Goal: Task Accomplishment & Management: Manage account settings

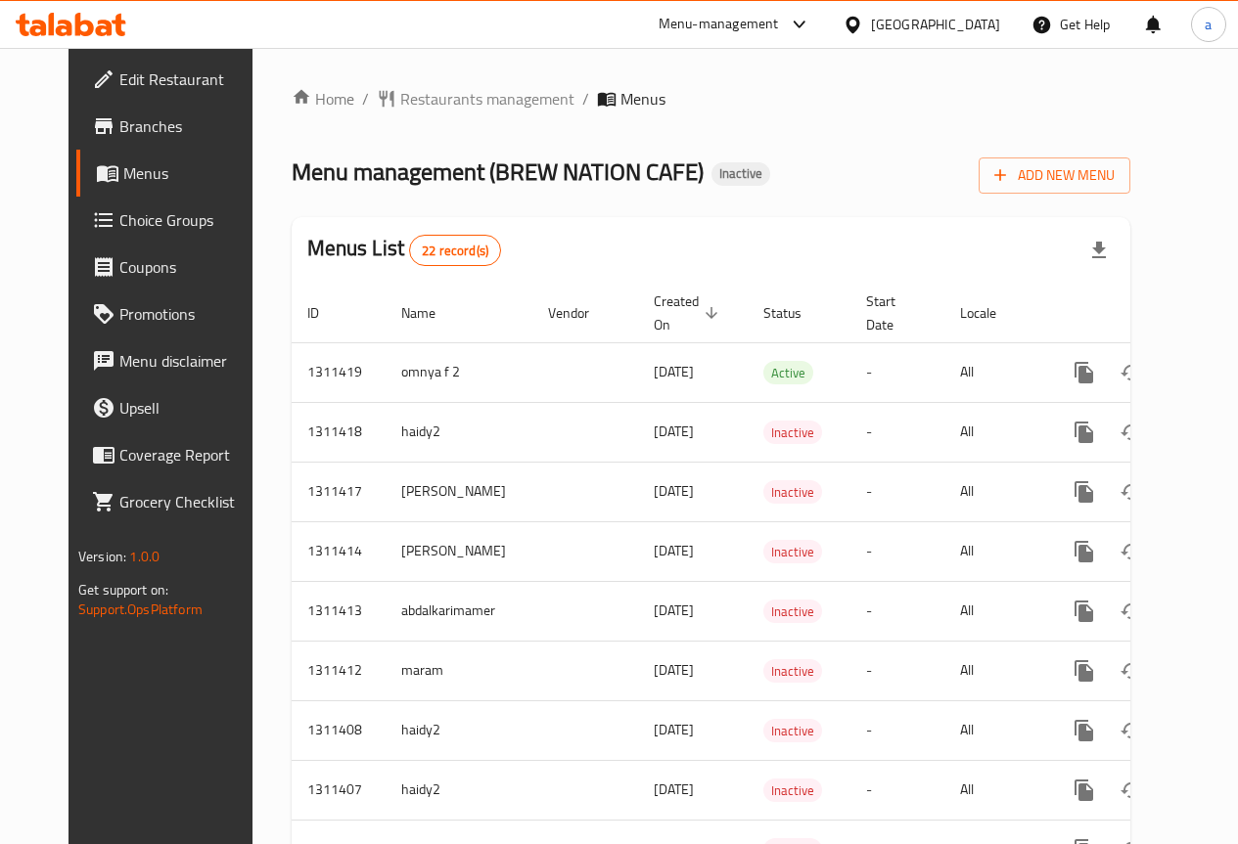
click at [986, 27] on div "Egypt" at bounding box center [935, 25] width 129 height 22
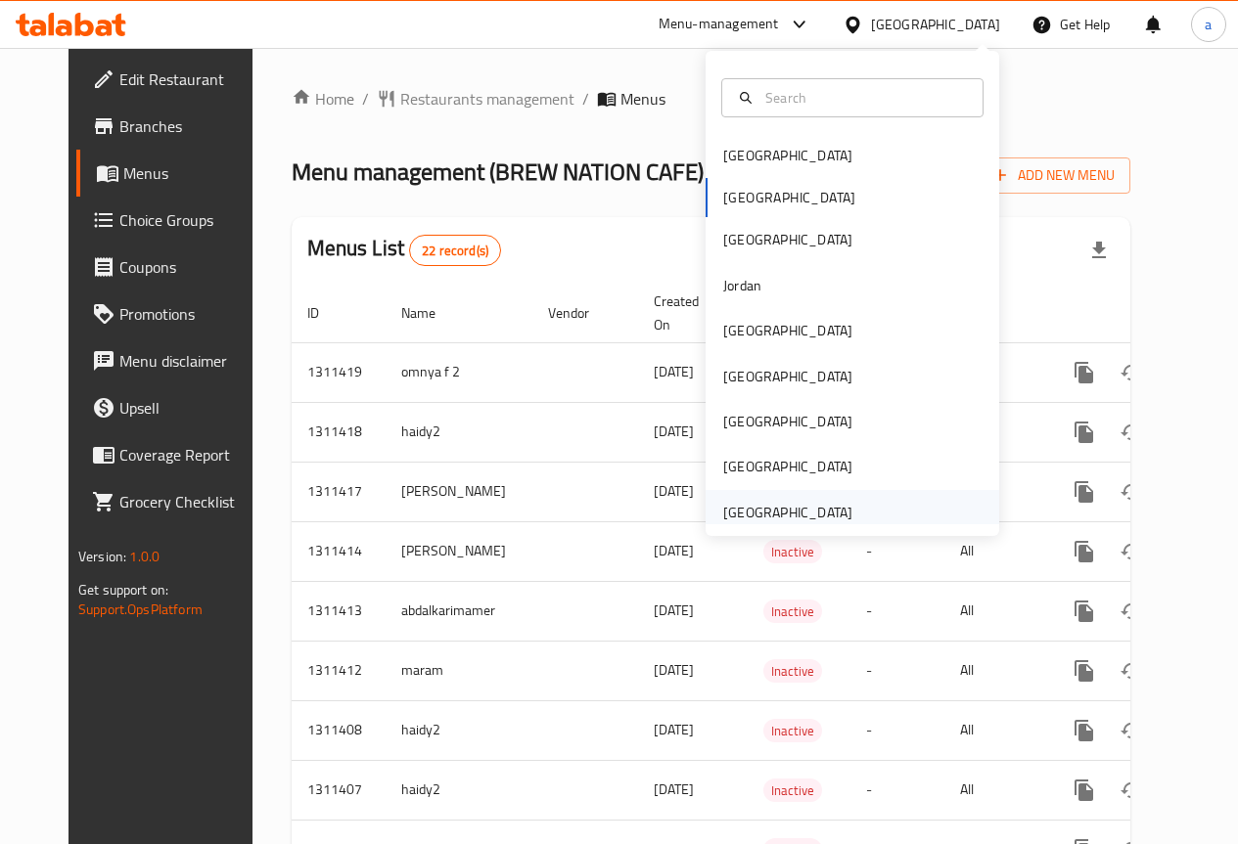
click at [769, 521] on div "[GEOGRAPHIC_DATA]" at bounding box center [787, 513] width 129 height 22
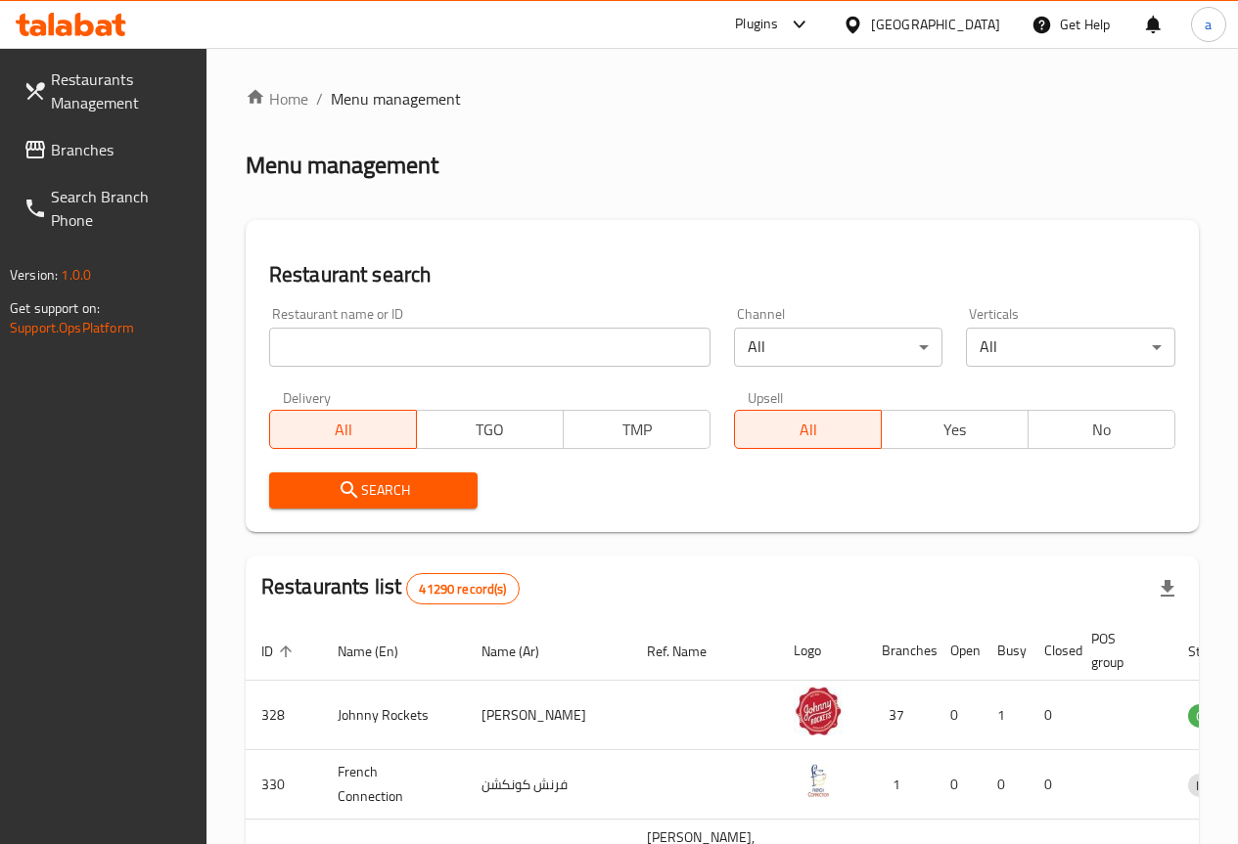
click at [109, 145] on span "Branches" at bounding box center [121, 149] width 140 height 23
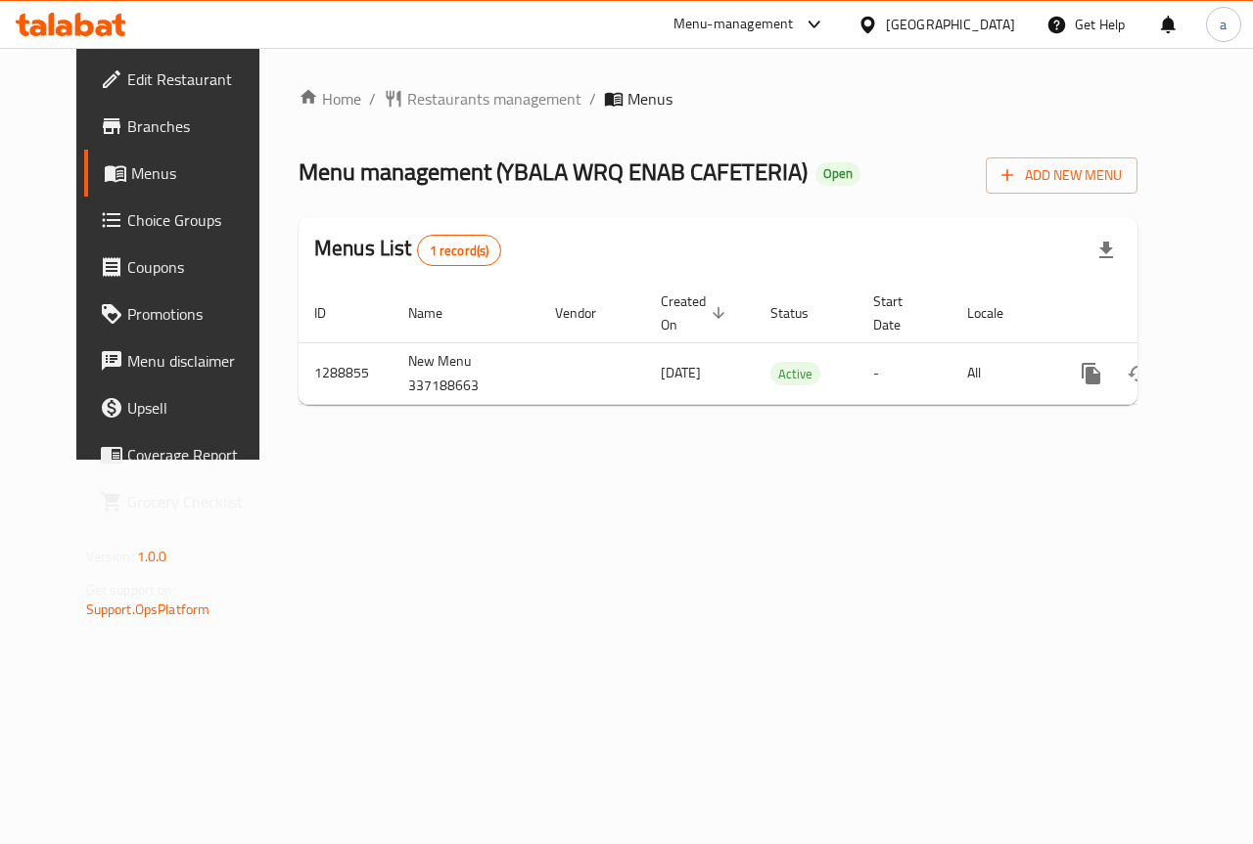
scroll to position [0, 7]
click at [1121, 165] on span "Add New Menu" at bounding box center [1061, 175] width 120 height 24
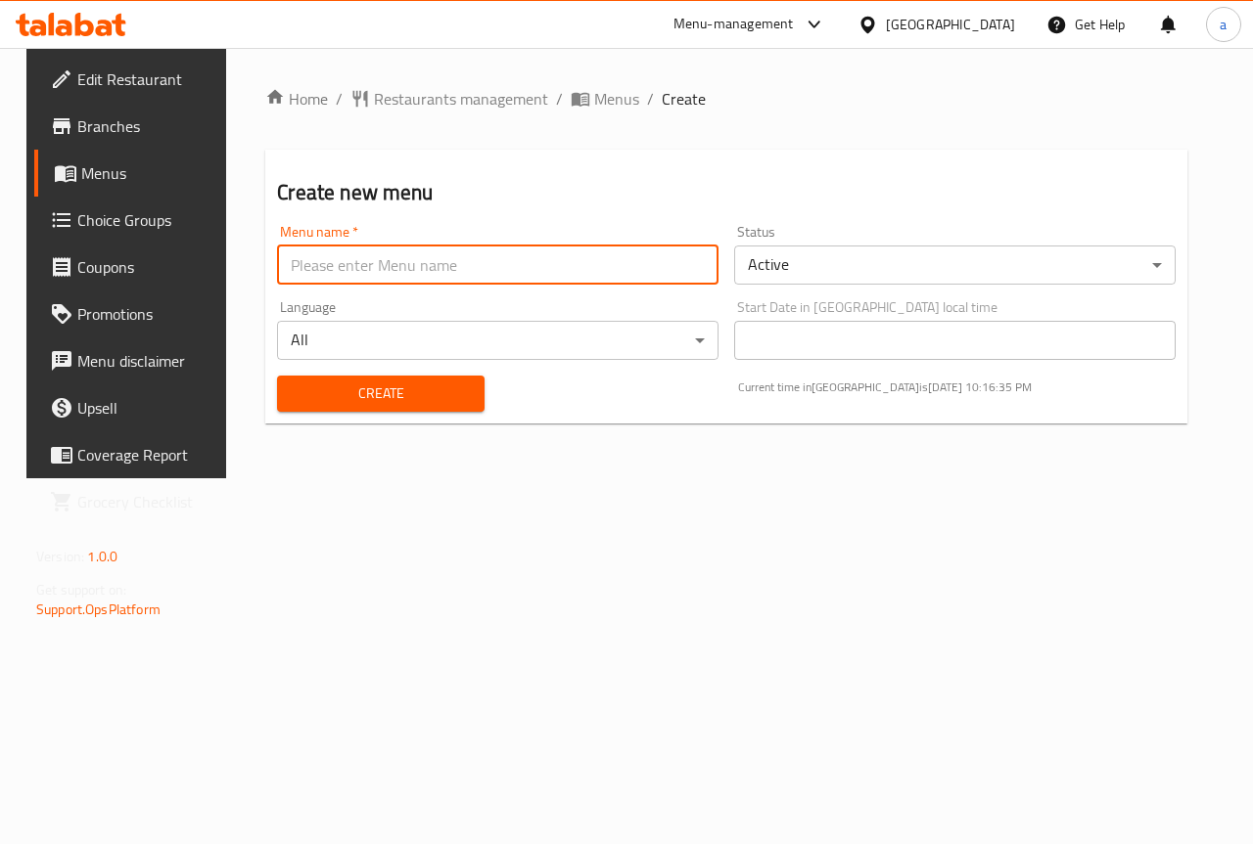
click at [564, 257] on input "text" at bounding box center [497, 265] width 441 height 39
type input "7579 adham"
click at [364, 391] on span "Create" at bounding box center [380, 394] width 175 height 24
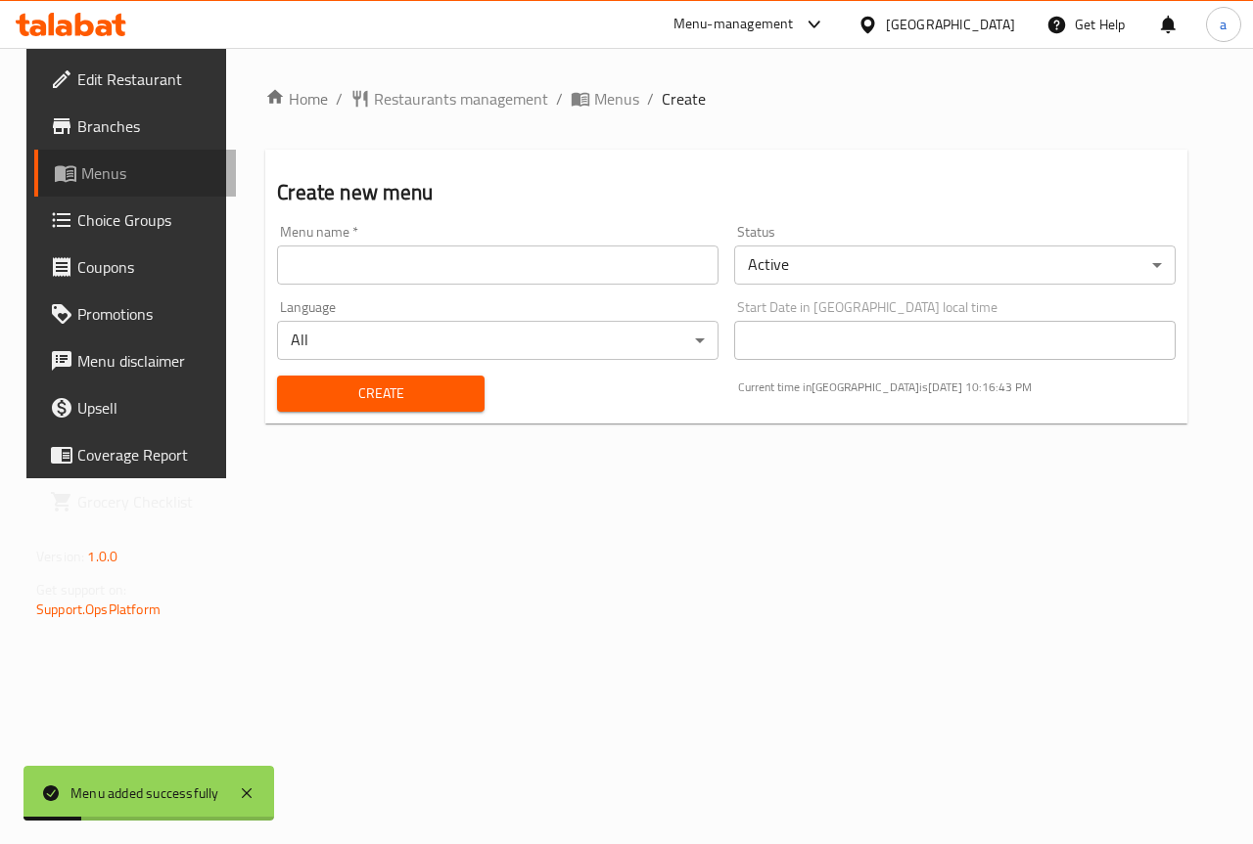
click at [94, 169] on span "Menus" at bounding box center [150, 172] width 139 height 23
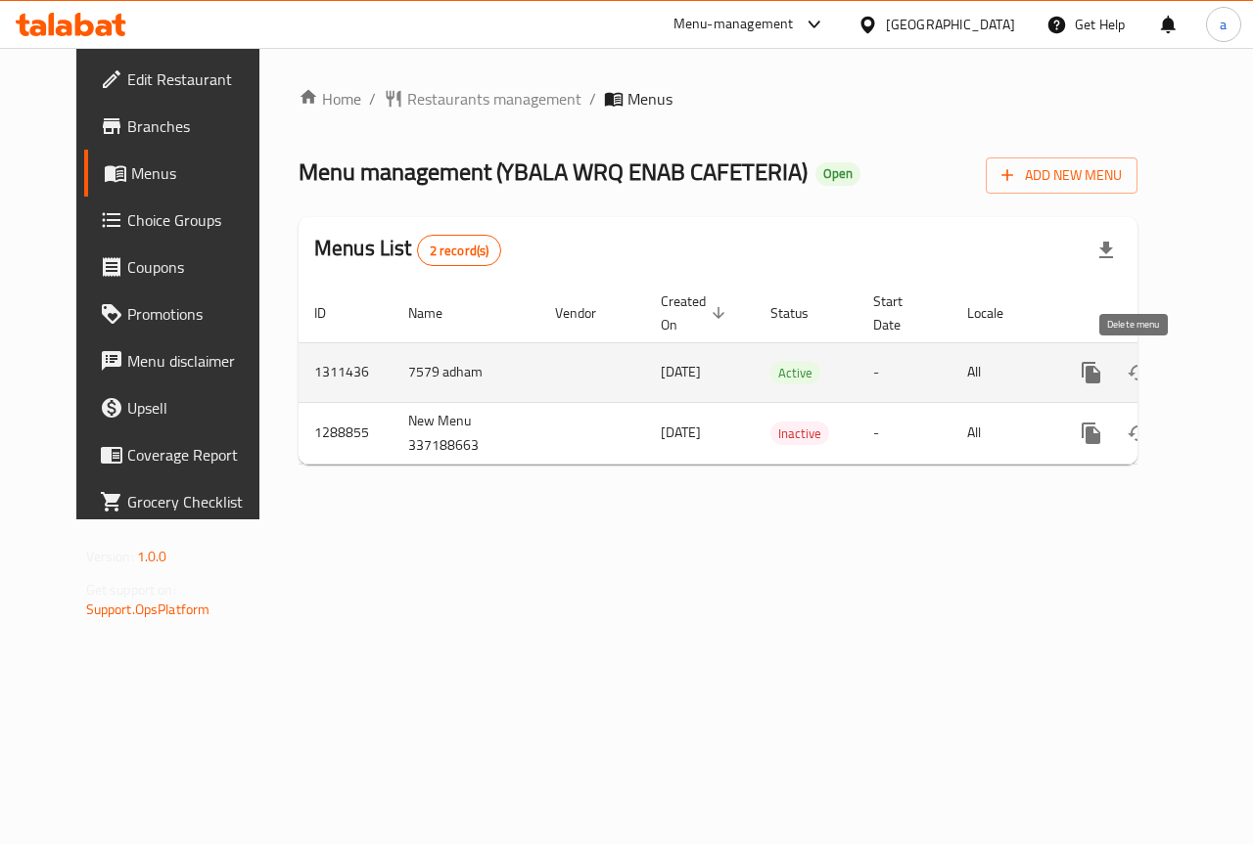
click at [1173, 364] on icon "enhanced table" at bounding box center [1184, 372] width 23 height 23
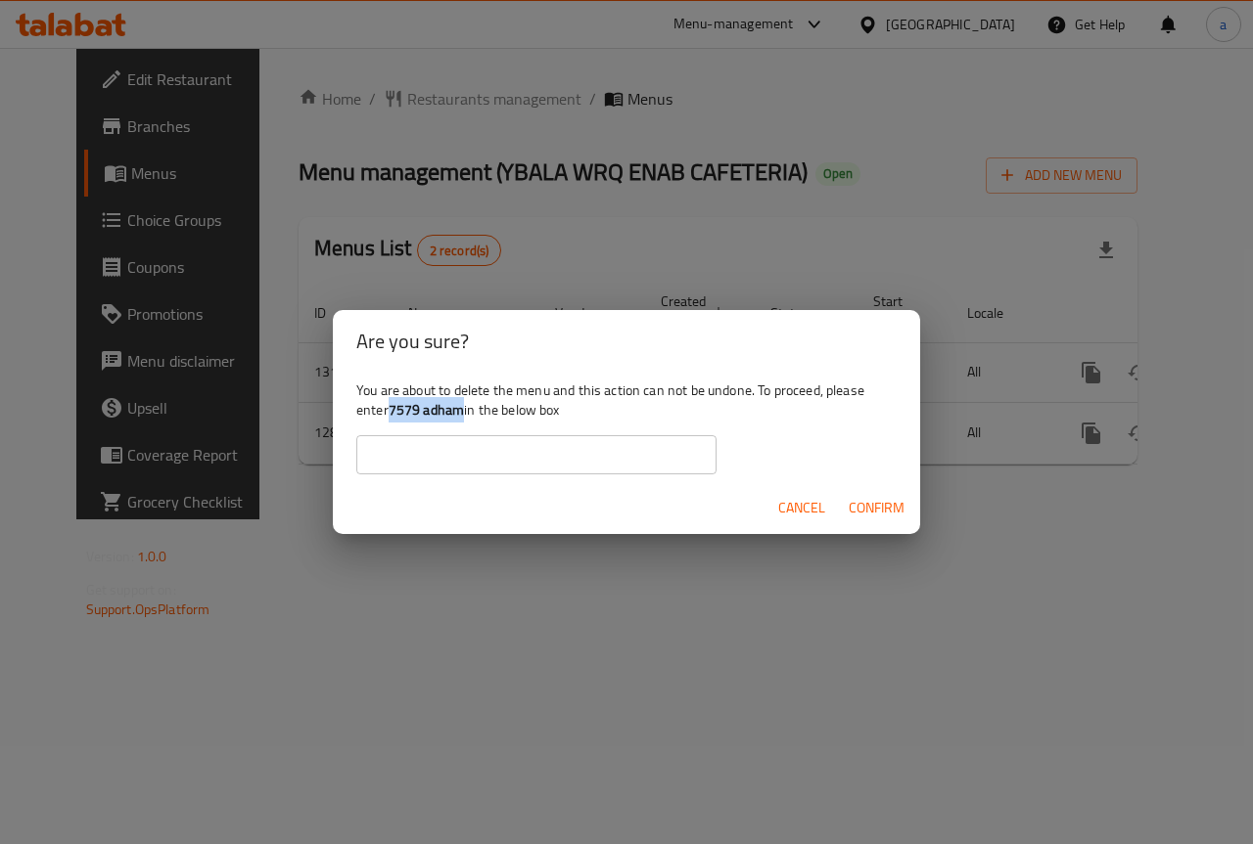
drag, startPoint x: 393, startPoint y: 410, endPoint x: 462, endPoint y: 420, distance: 69.2
click at [462, 420] on b "7579 adham" at bounding box center [426, 409] width 76 height 25
copy b "7579 adham"
click at [557, 471] on input "text" at bounding box center [536, 454] width 360 height 39
paste input "7579 adham"
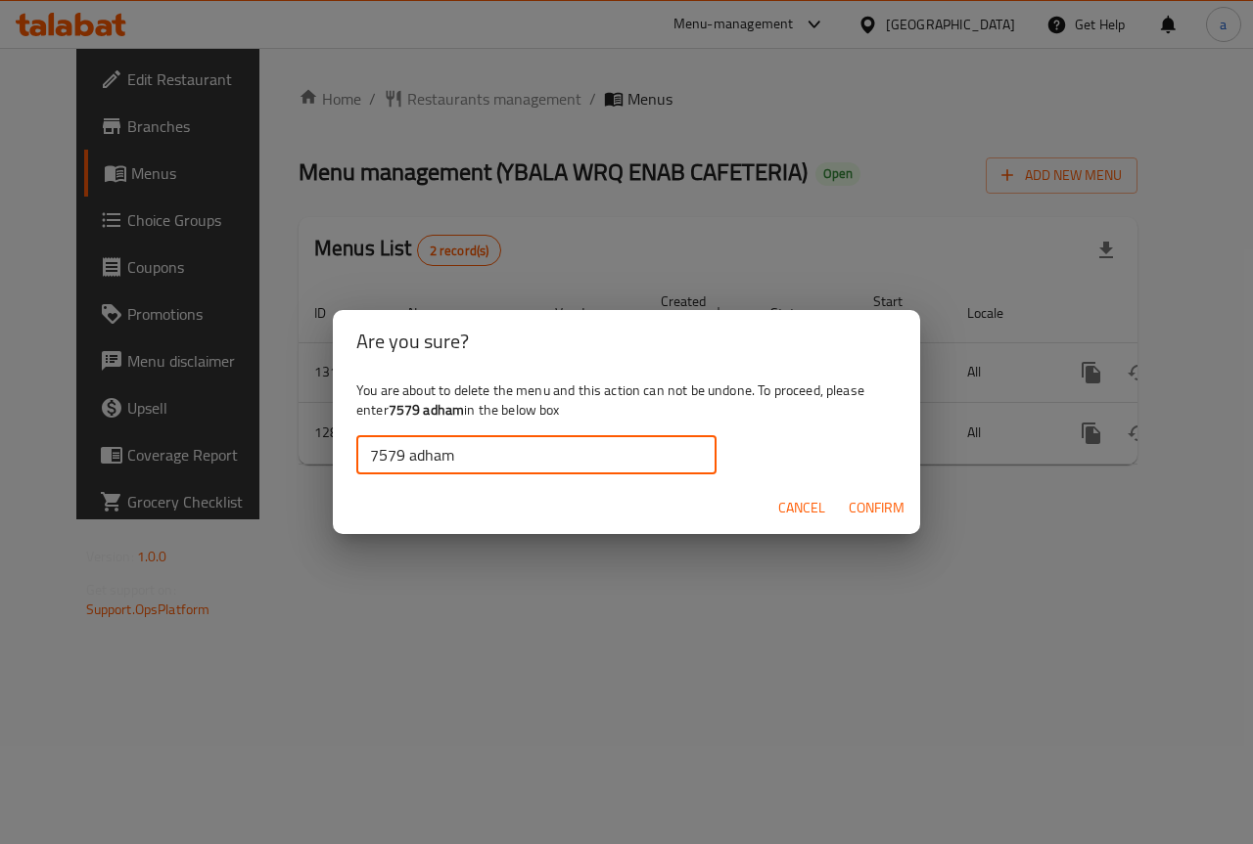
type input "7579 adham"
click at [890, 504] on span "Confirm" at bounding box center [876, 508] width 56 height 24
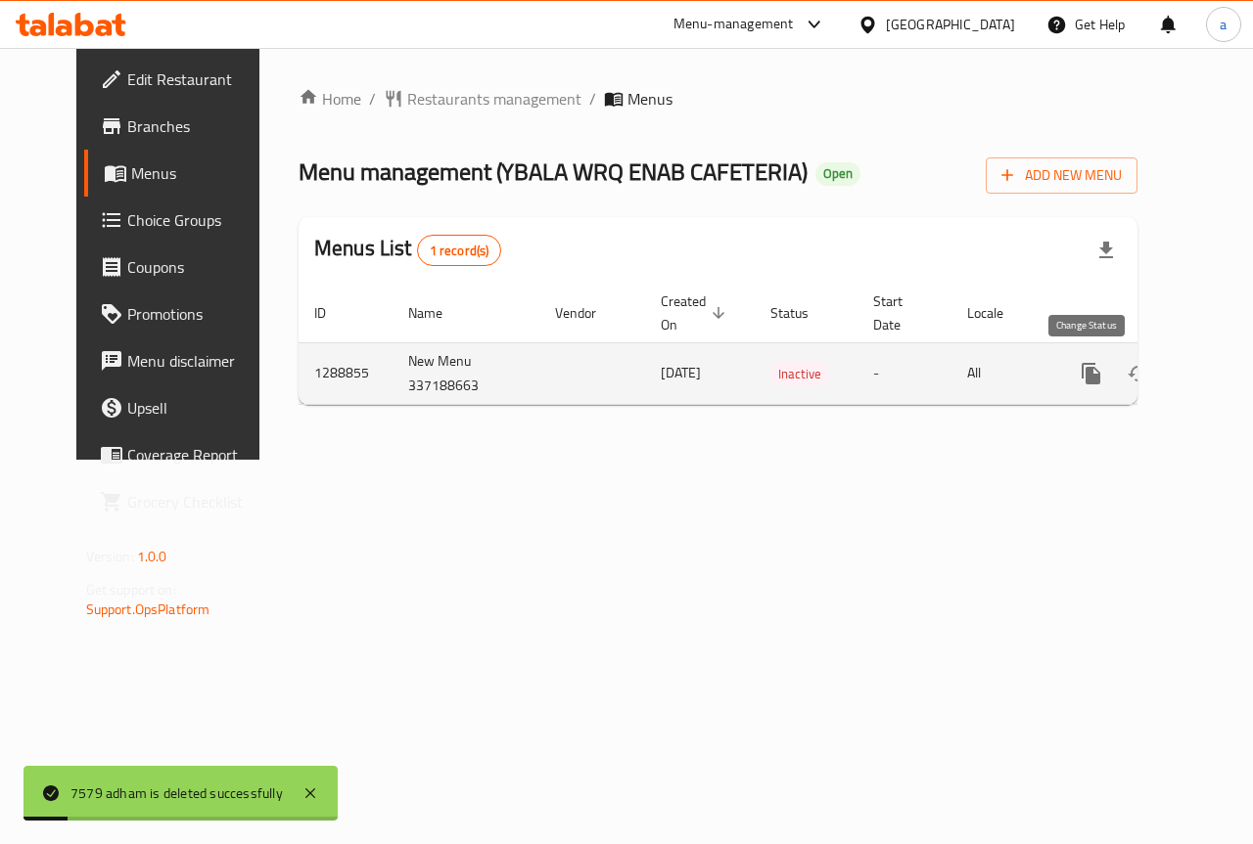
click at [1126, 382] on icon "enhanced table" at bounding box center [1137, 373] width 23 height 23
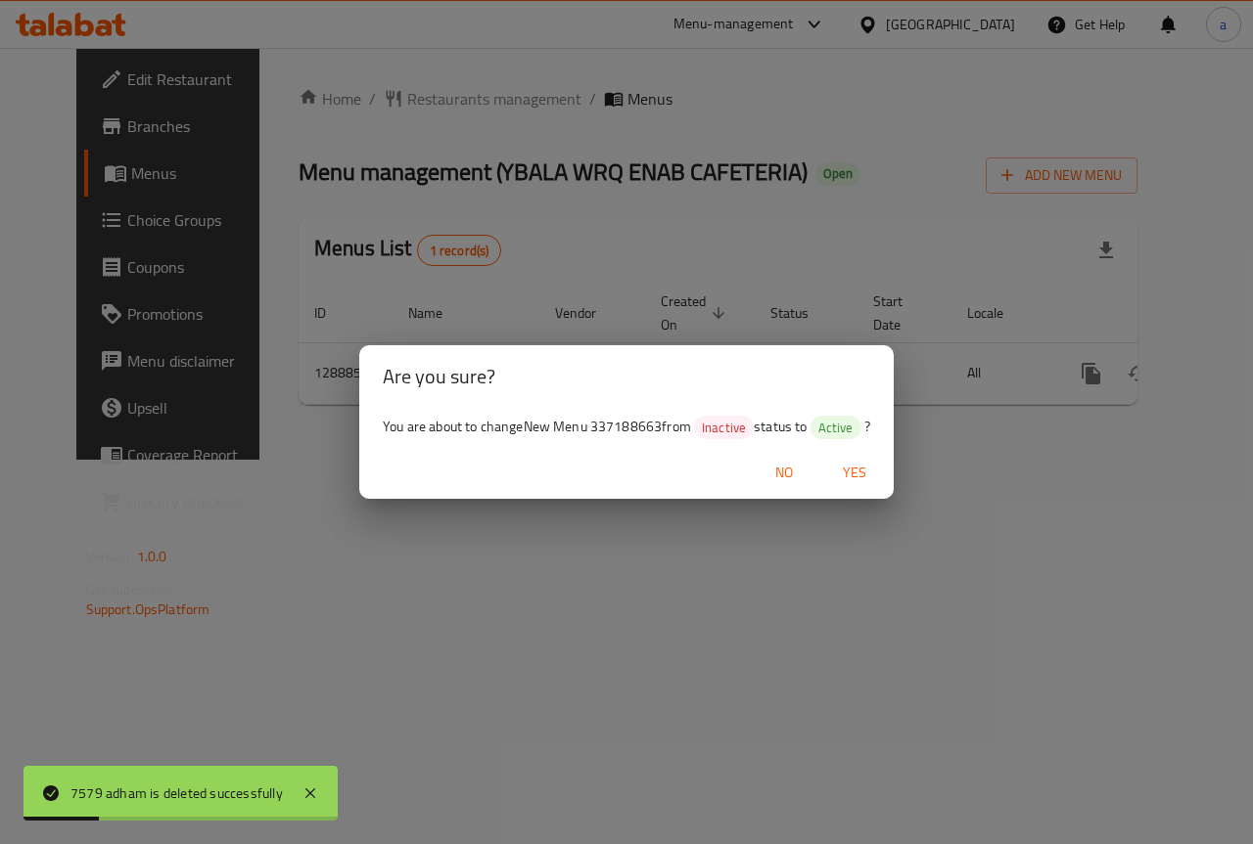
click at [848, 474] on span "Yes" at bounding box center [854, 473] width 47 height 24
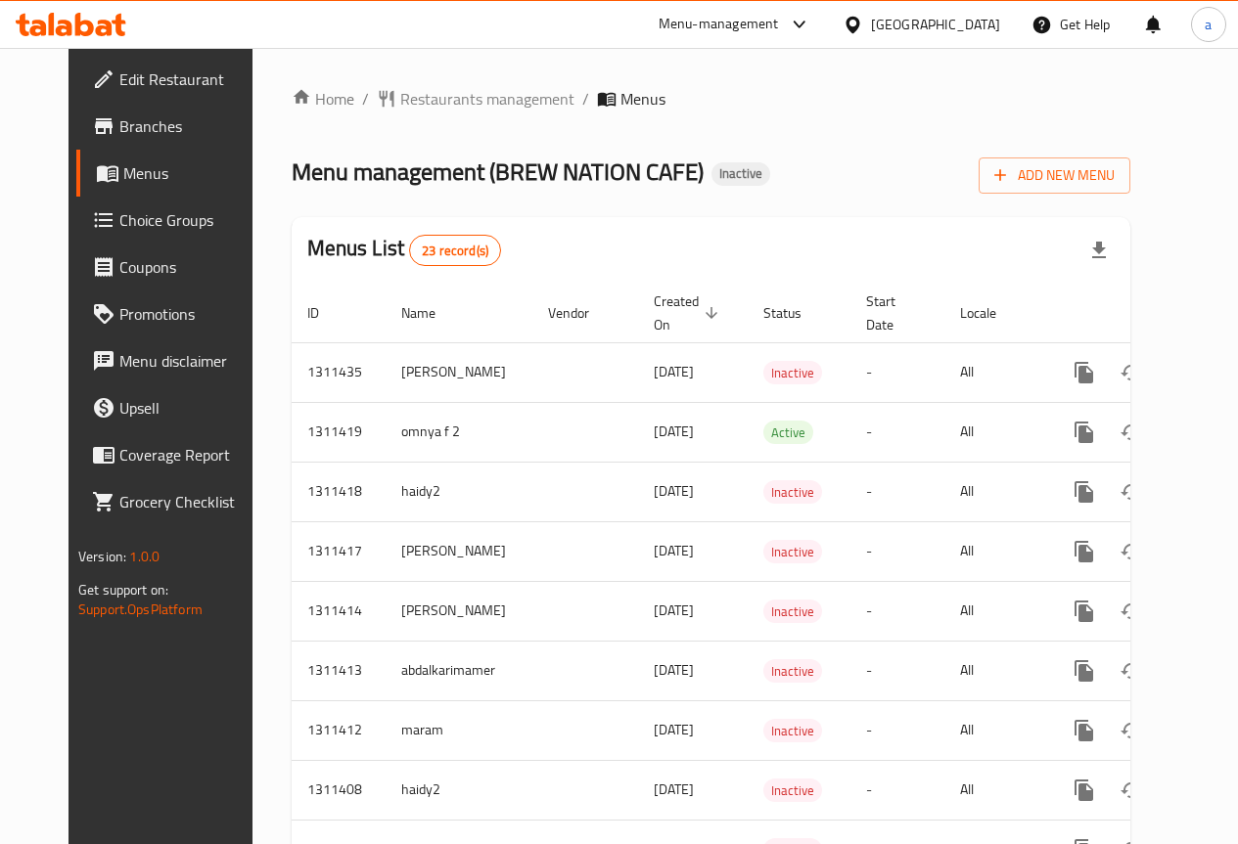
click at [980, 23] on div "[GEOGRAPHIC_DATA]" at bounding box center [935, 25] width 129 height 22
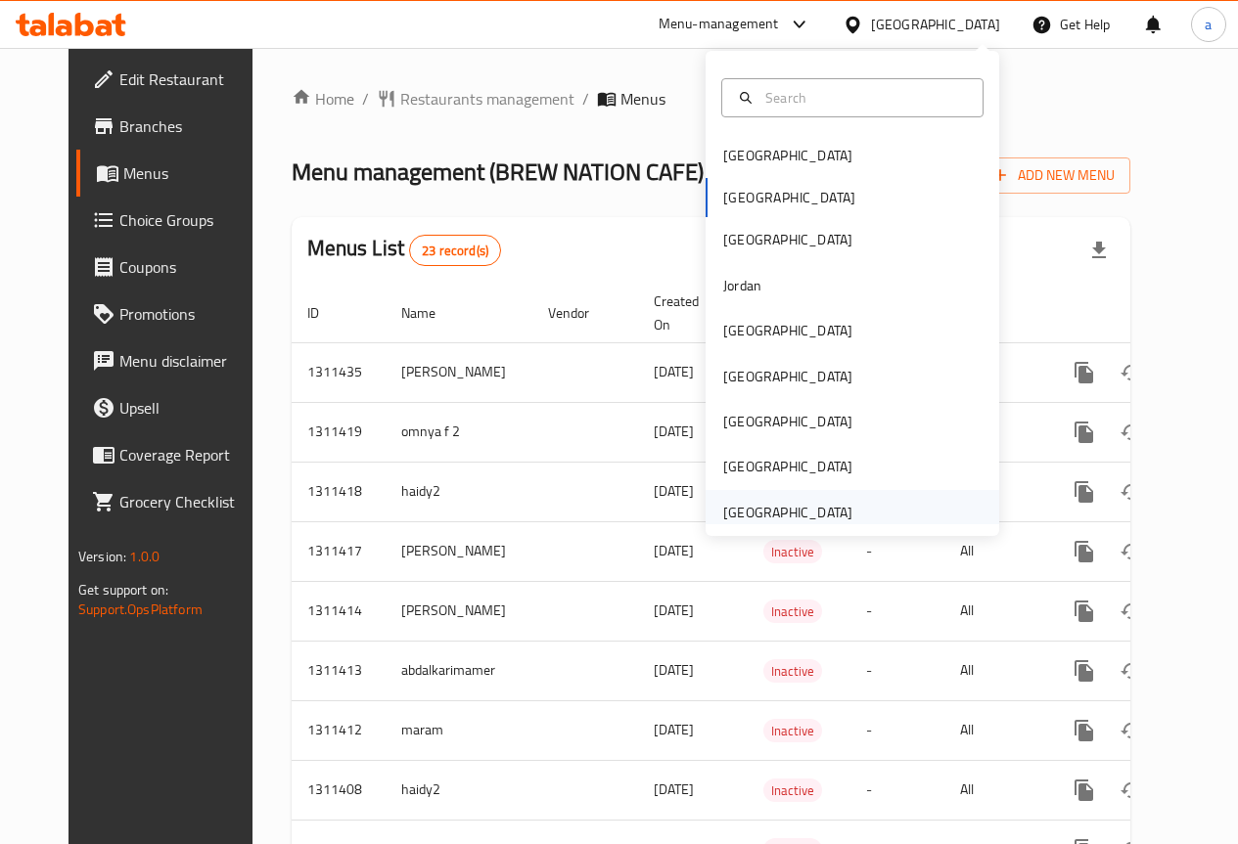
click at [758, 518] on div "[GEOGRAPHIC_DATA]" at bounding box center [787, 513] width 129 height 22
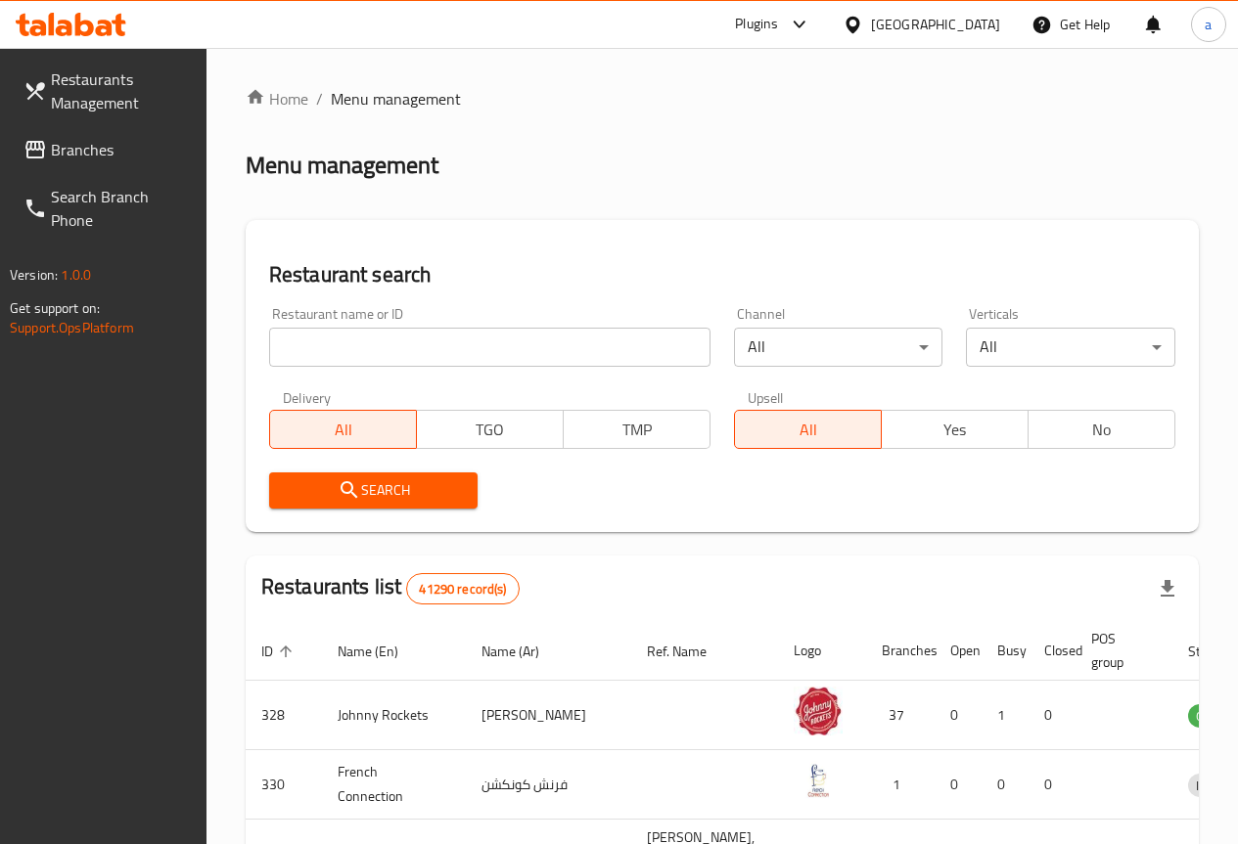
click at [117, 144] on span "Branches" at bounding box center [121, 149] width 140 height 23
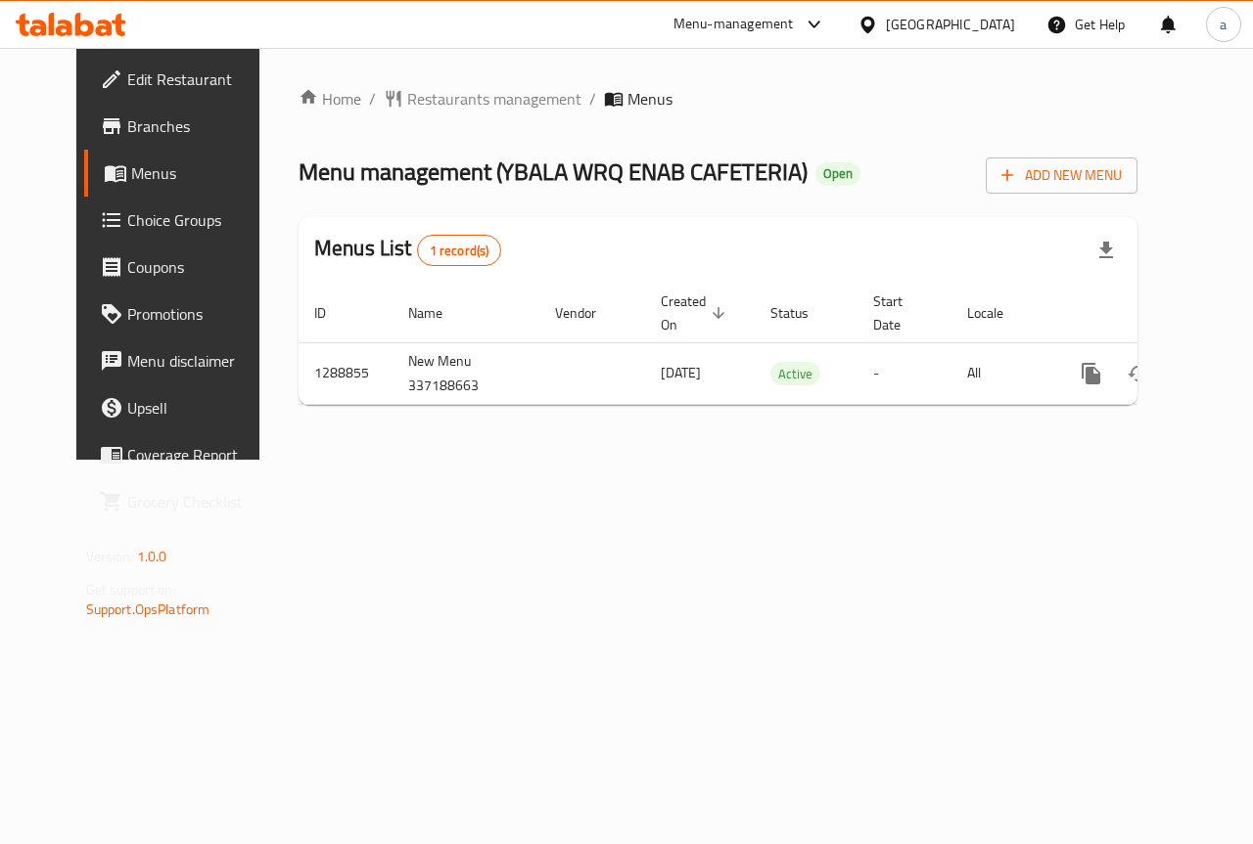
drag, startPoint x: 551, startPoint y: 4, endPoint x: 951, endPoint y: 126, distance: 418.5
click at [951, 126] on div "Home / Restaurants management / Menus Menu management ( YBALA WRQ ENAB CAFETERI…" at bounding box center [717, 254] width 839 height 334
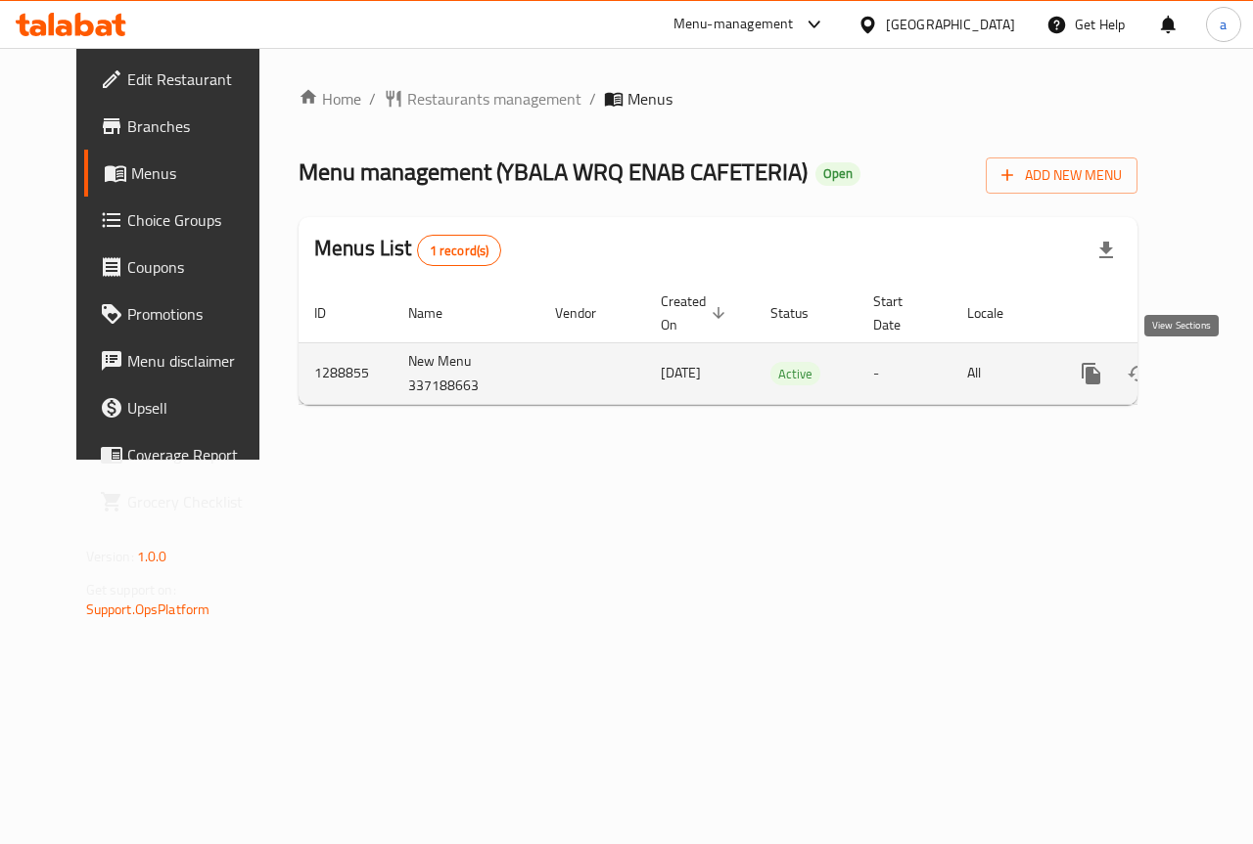
click at [1220, 372] on icon "enhanced table" at bounding box center [1231, 373] width 23 height 23
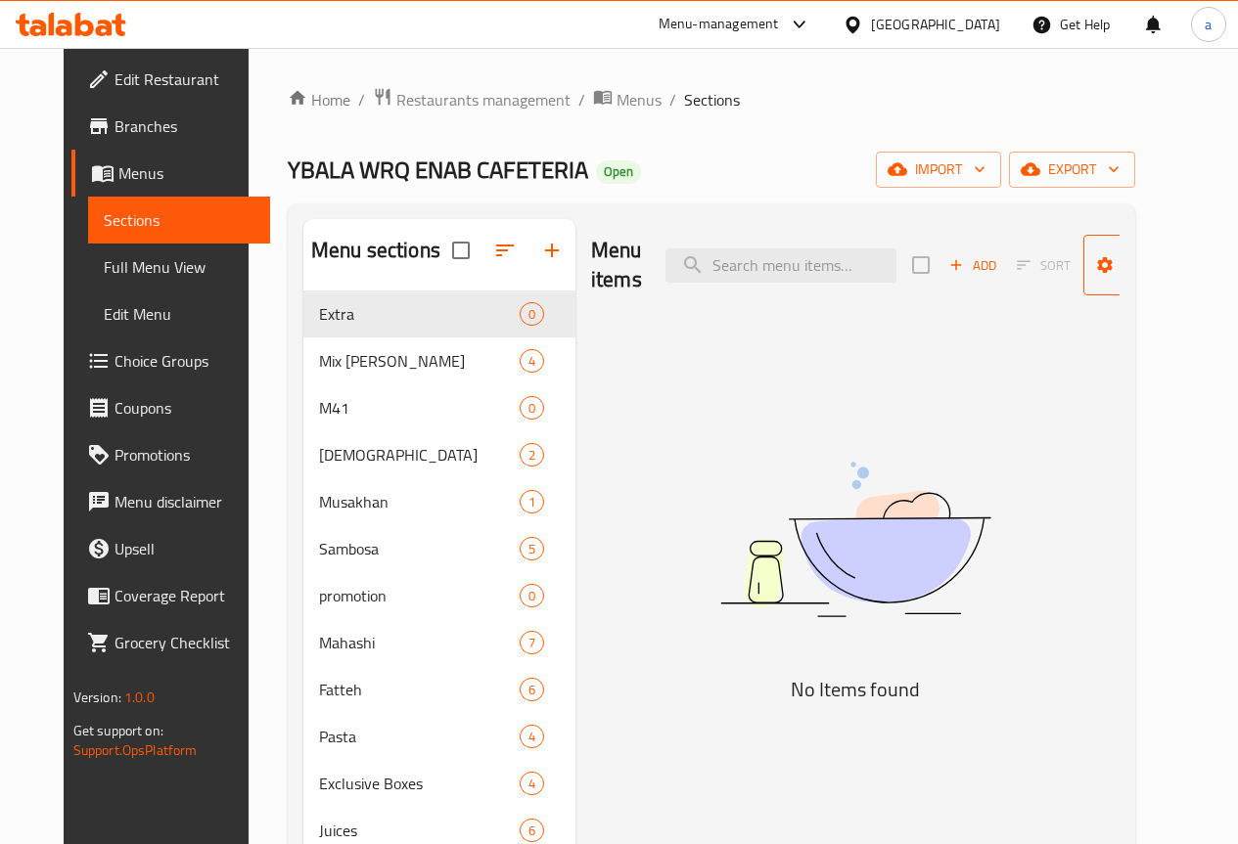
click at [1150, 270] on span "Manage items" at bounding box center [1149, 265] width 100 height 49
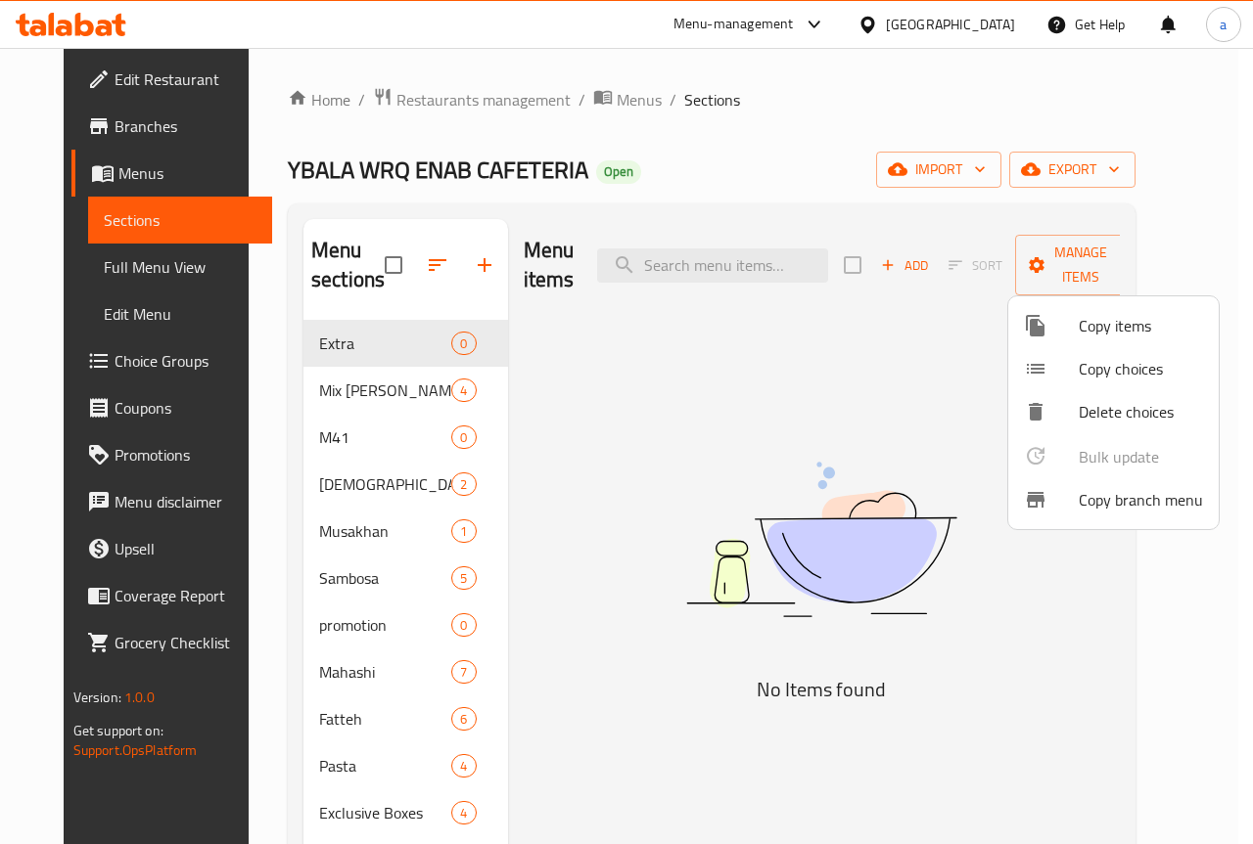
click at [1116, 492] on span "Copy branch menu" at bounding box center [1140, 499] width 124 height 23
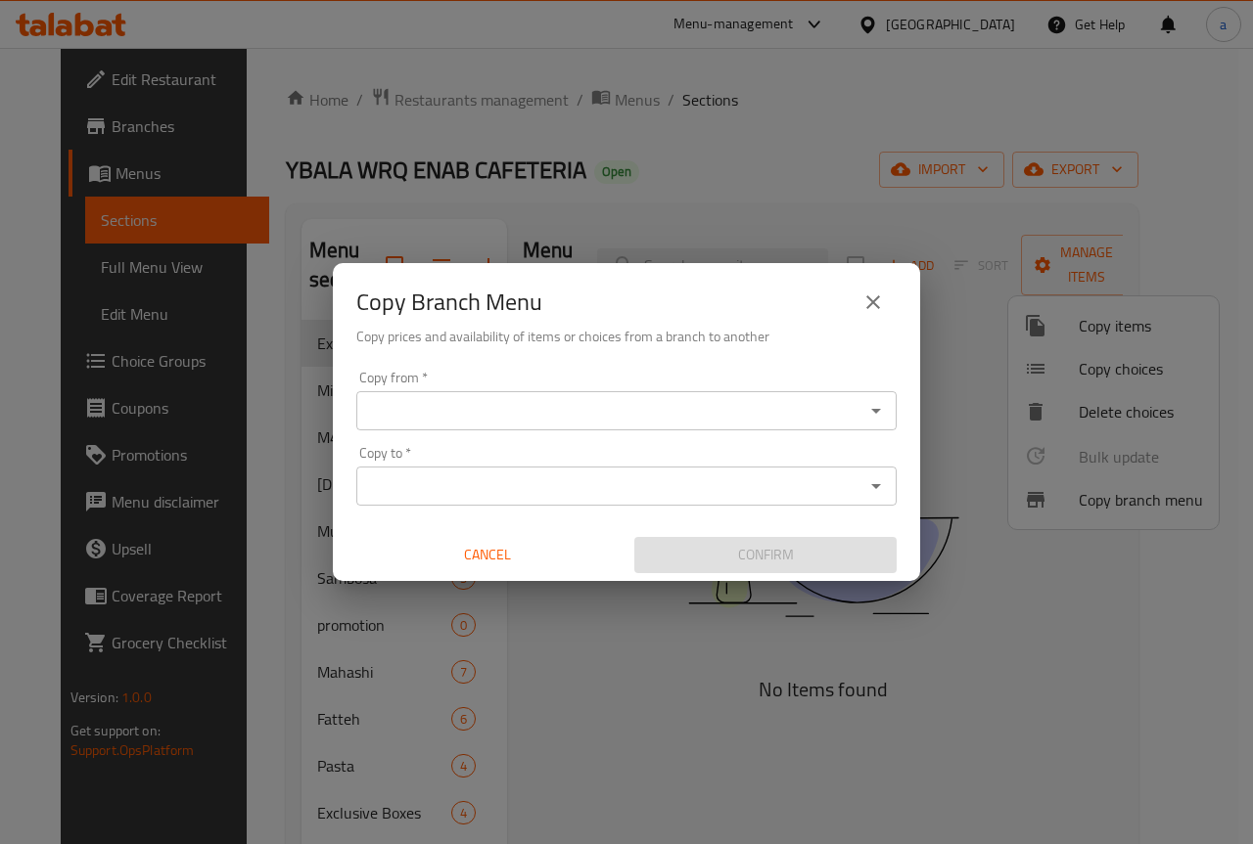
click at [674, 427] on div "Copy from *" at bounding box center [626, 410] width 540 height 39
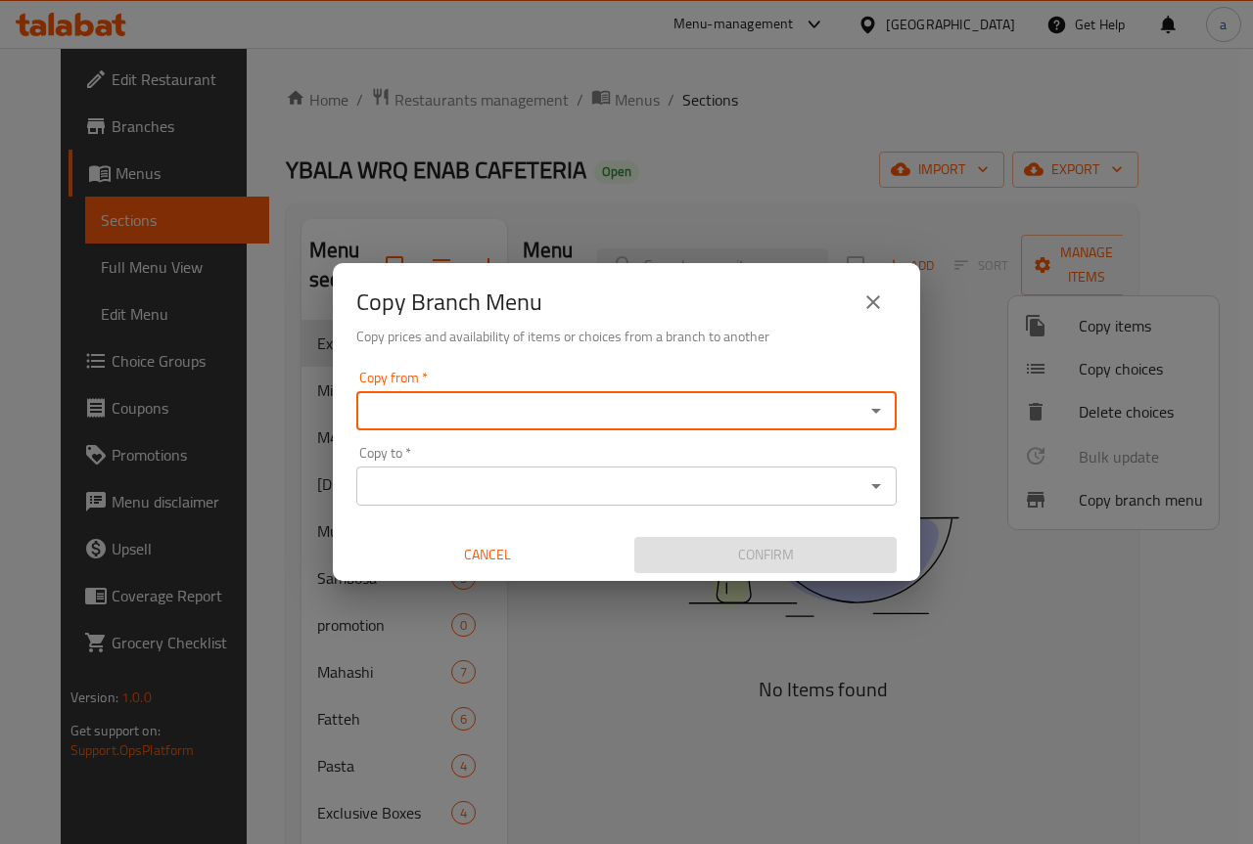
click at [879, 412] on icon "Open" at bounding box center [875, 410] width 23 height 23
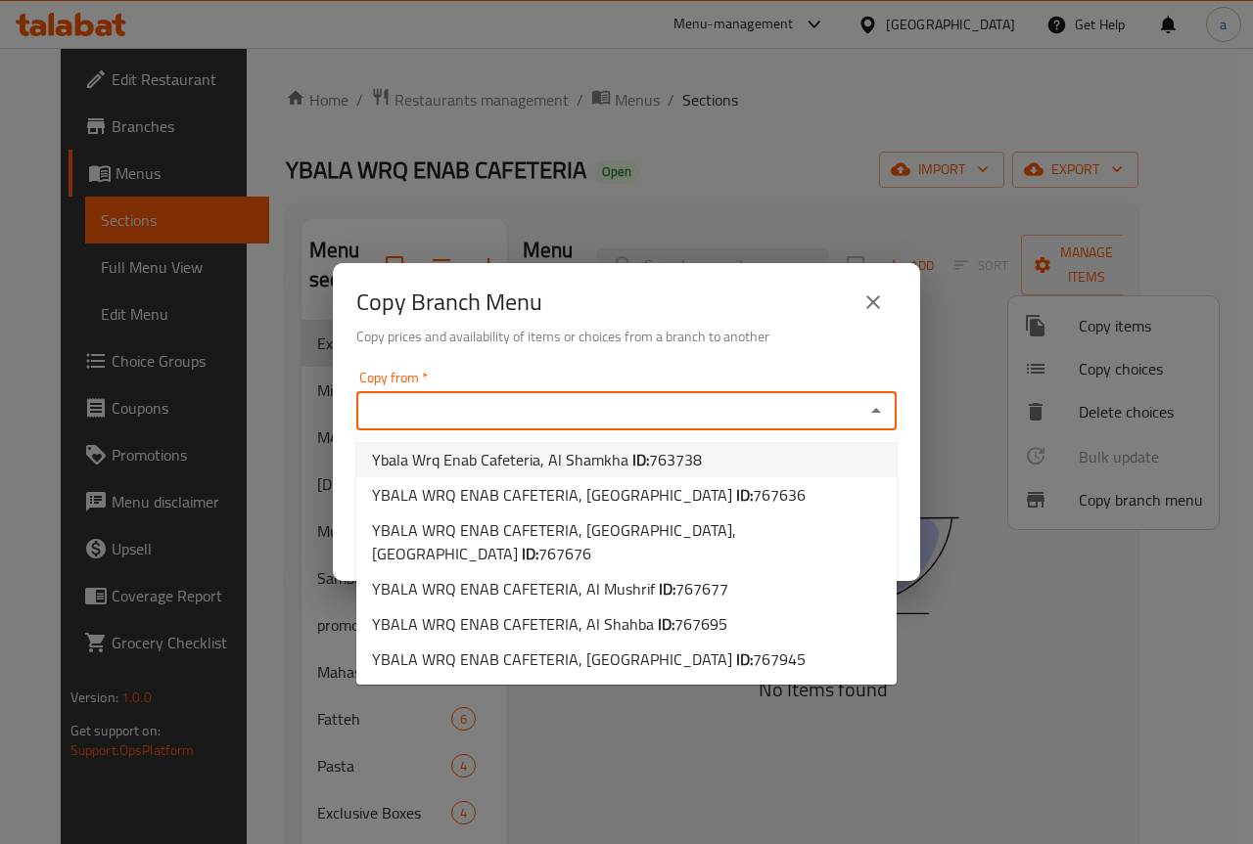
click at [705, 463] on li "Ybala Wrq Enab Cafeteria, Al Shamkha ID: 763738" at bounding box center [626, 459] width 540 height 35
type input "Ybala Wrq Enab Cafeteria, Al Shamkha"
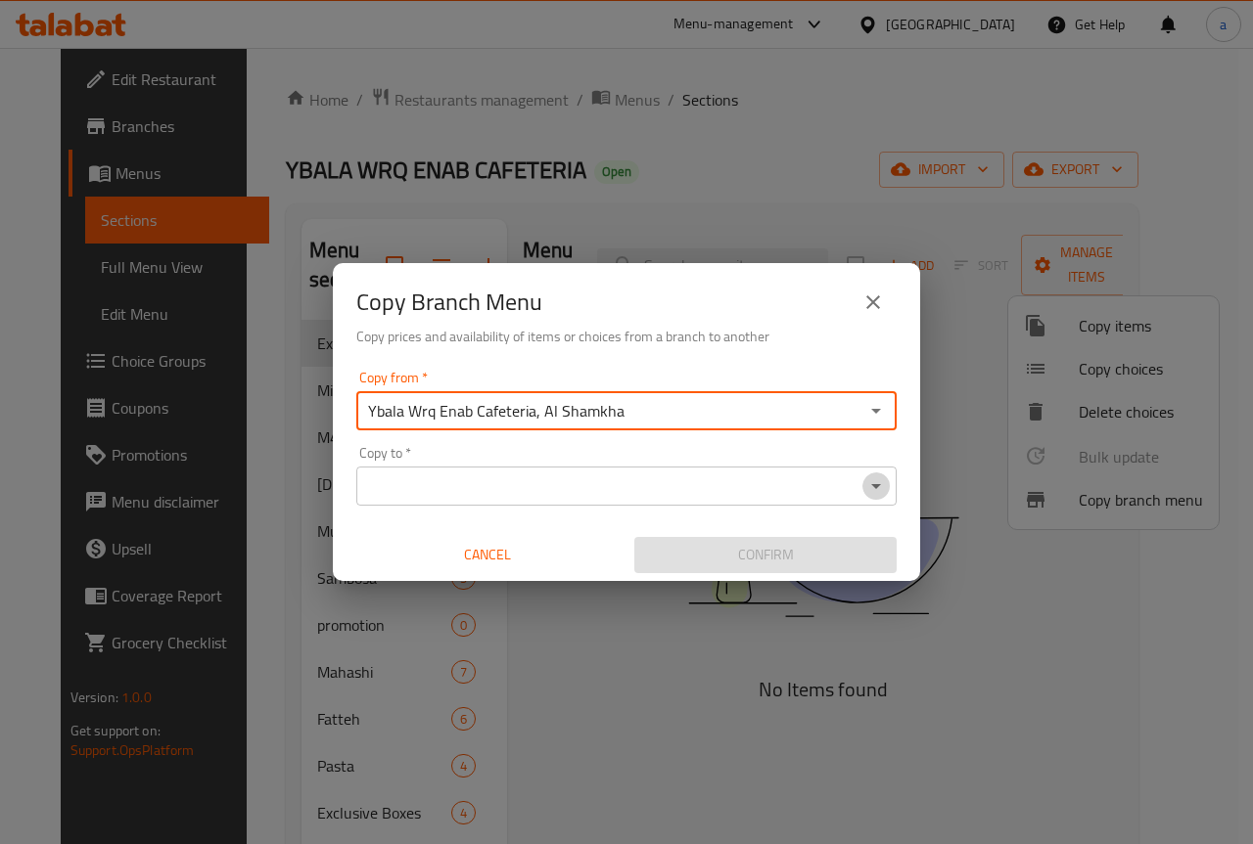
click at [877, 492] on icon "Open" at bounding box center [875, 486] width 23 height 23
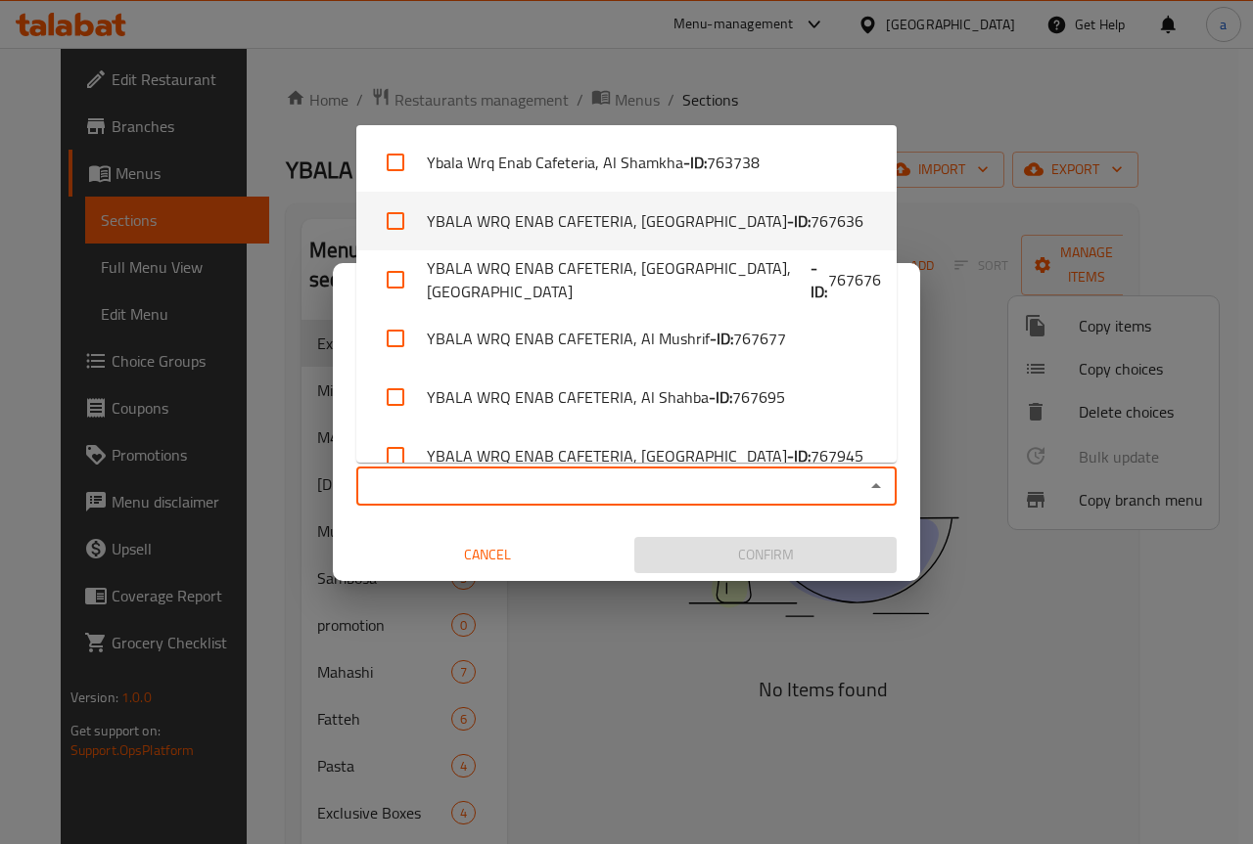
click at [797, 223] on li "YBALA WRQ ENAB CAFETERIA, [GEOGRAPHIC_DATA] - ID: 767636" at bounding box center [626, 221] width 540 height 59
checkbox input "true"
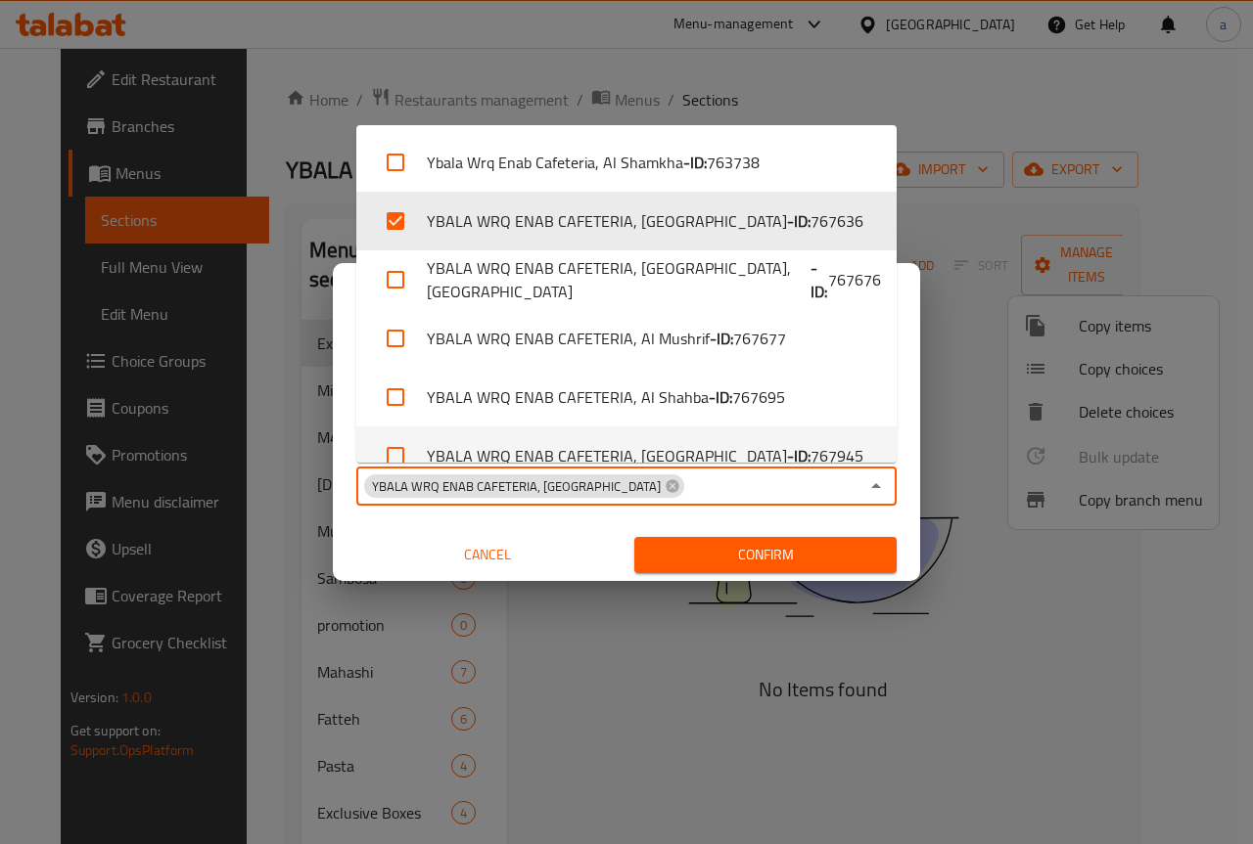
click at [771, 545] on span "Confirm" at bounding box center [765, 555] width 231 height 24
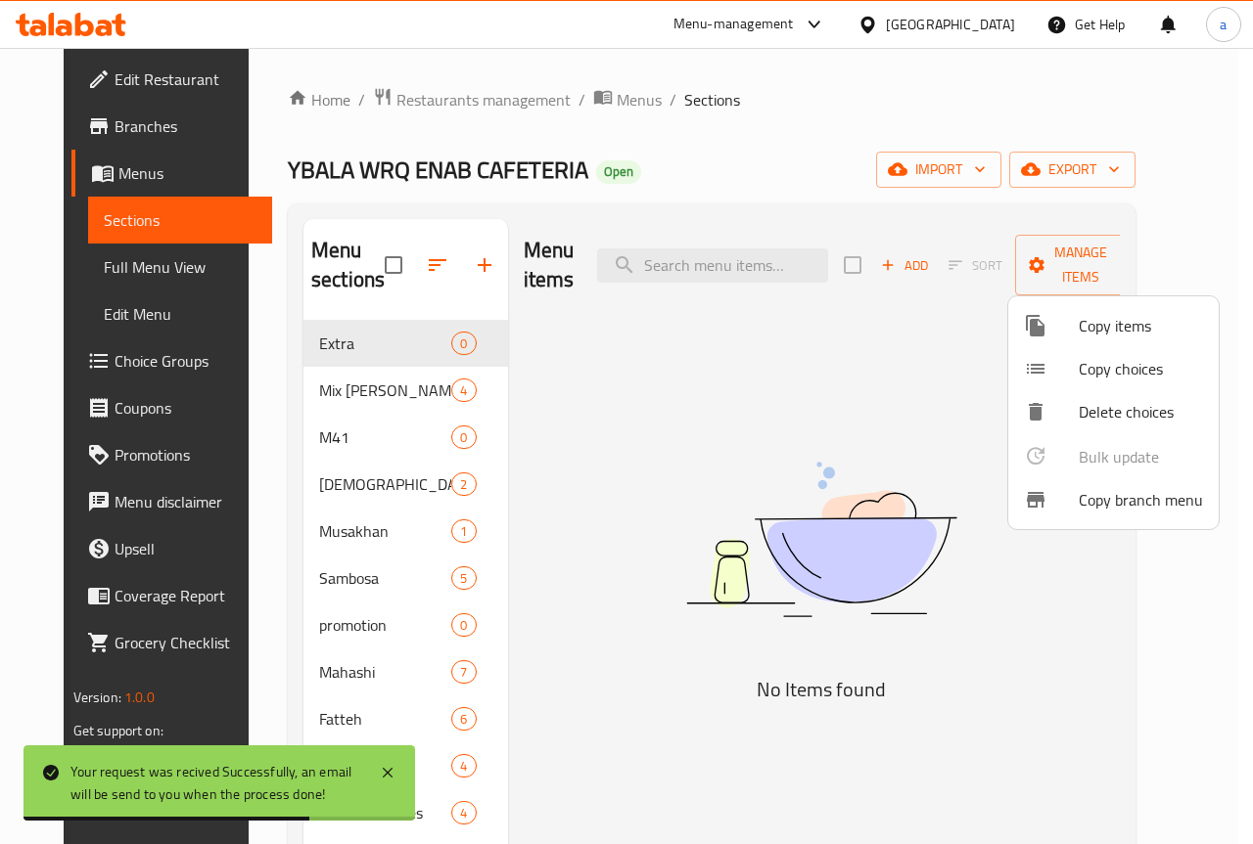
click at [108, 268] on div at bounding box center [626, 422] width 1253 height 844
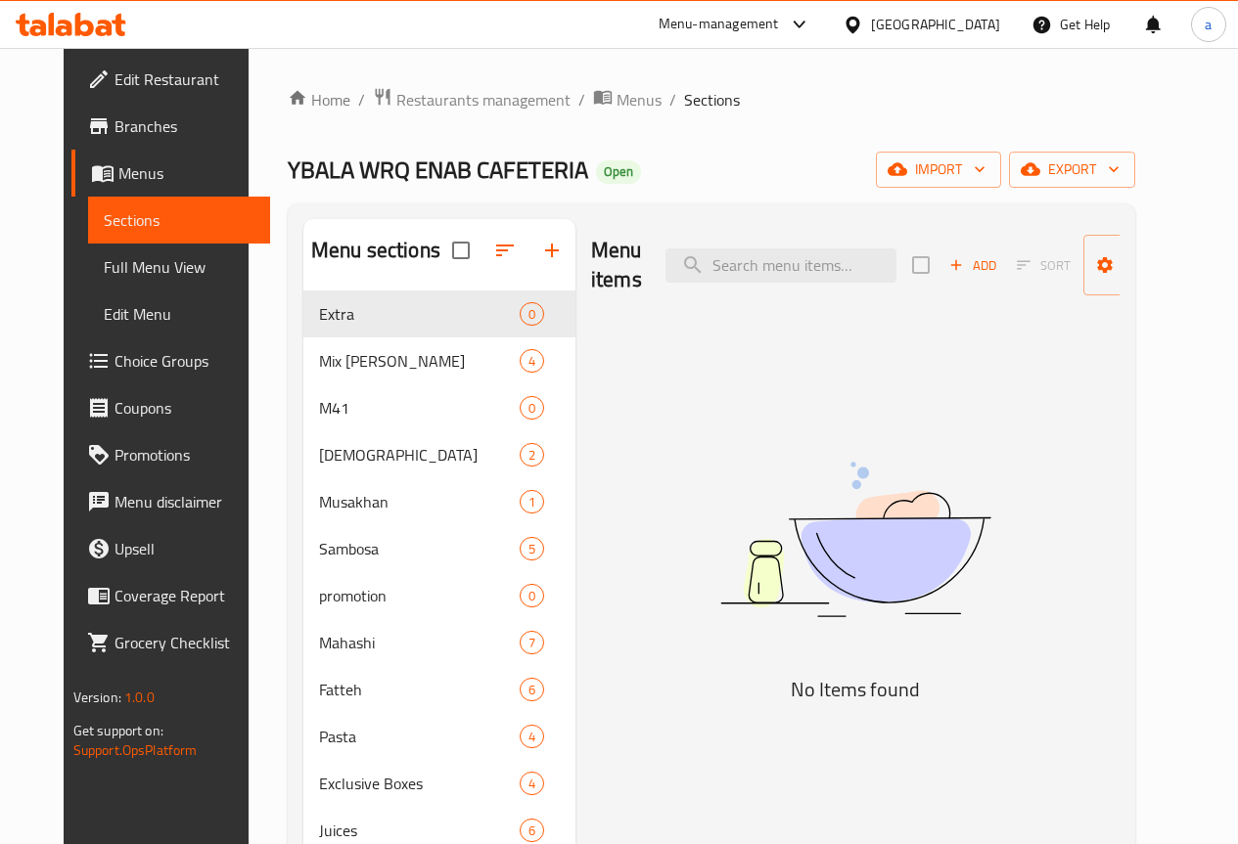
click at [132, 274] on span "Full Menu View" at bounding box center [179, 266] width 151 height 23
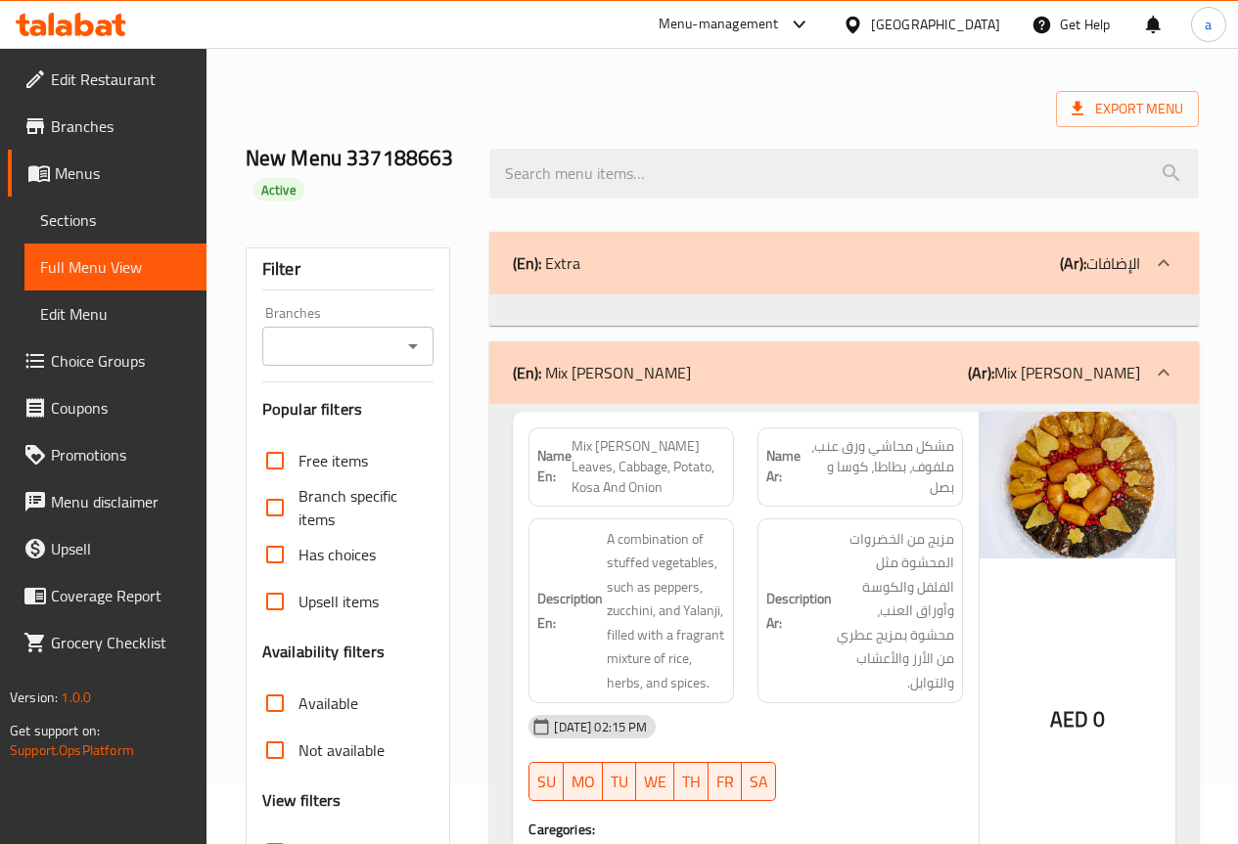
scroll to position [294, 0]
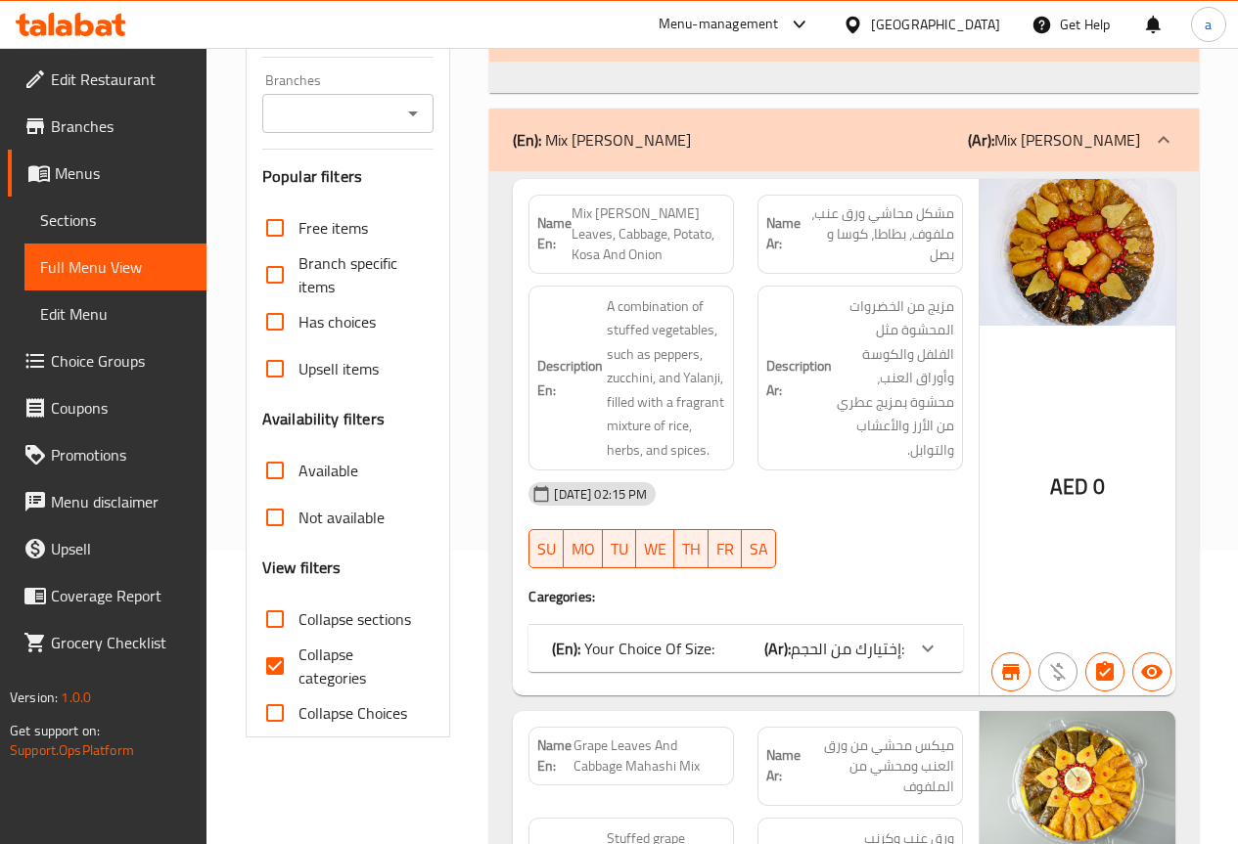
click at [285, 660] on input "Collapse categories" at bounding box center [274, 666] width 47 height 47
checkbox input "false"
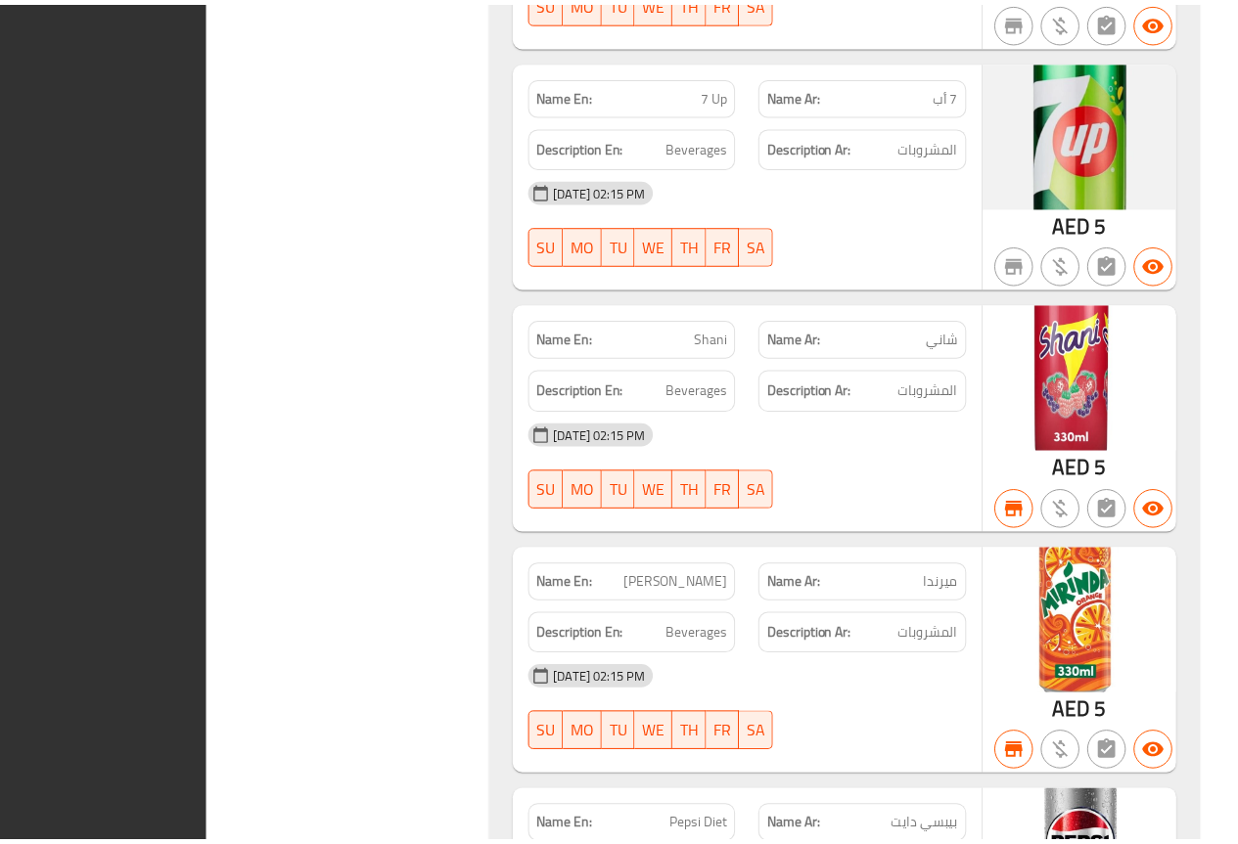
scroll to position [26650, 0]
